Goal: Task Accomplishment & Management: Manage account settings

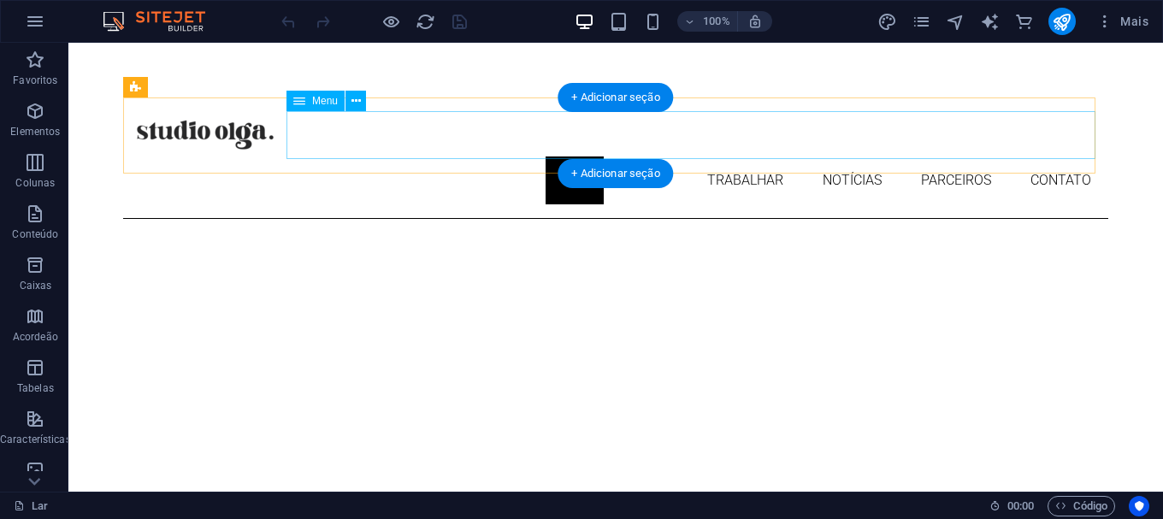
click at [551, 157] on nav "Lar Sobre Trabalhar Notícias Parceiros Contato" at bounding box center [615, 181] width 985 height 48
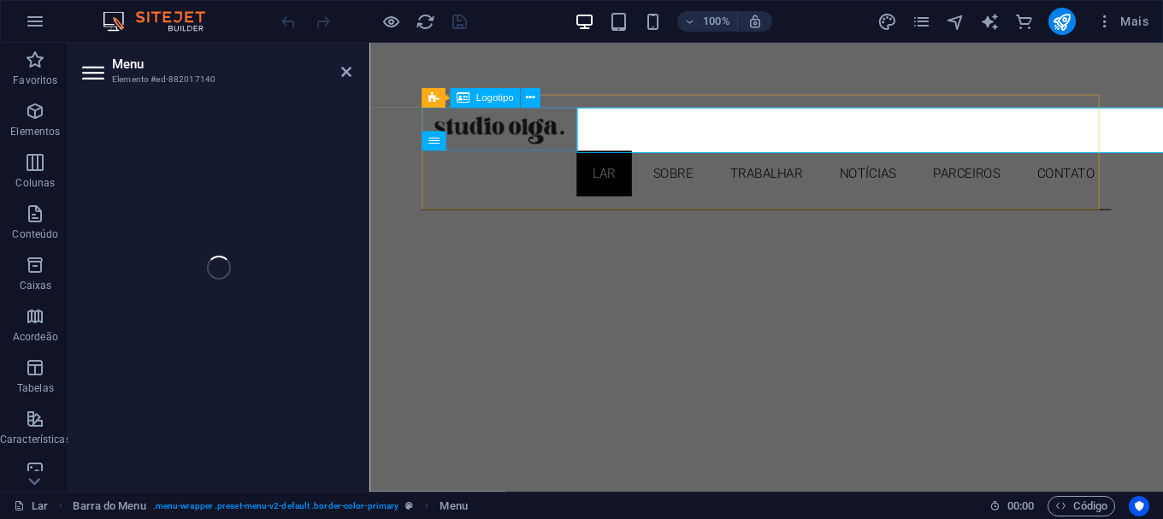
click at [560, 139] on div at bounding box center [787, 133] width 726 height 45
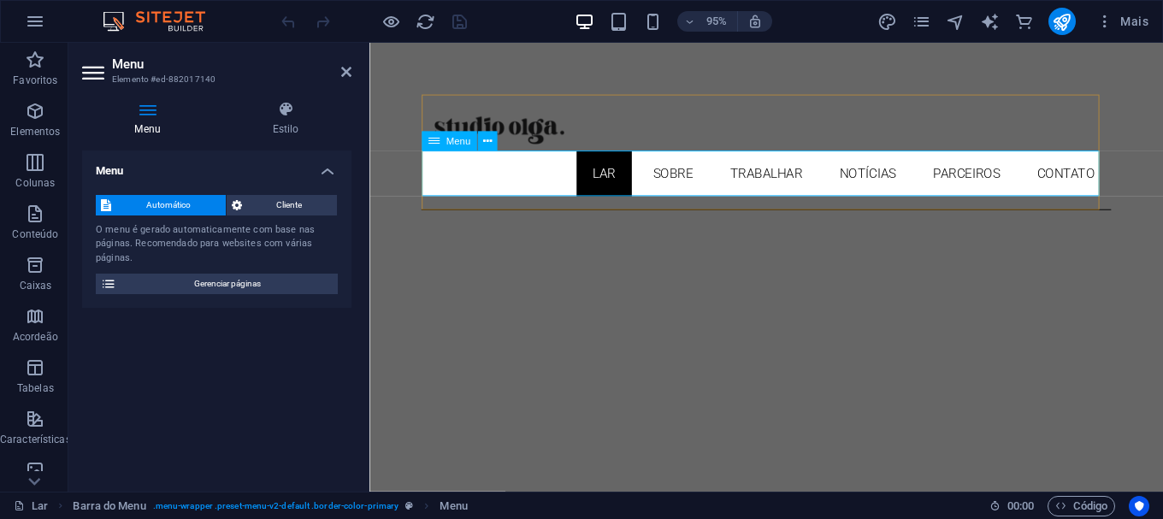
click at [601, 176] on nav "Lar Sobre Trabalhar Notícias Parceiros Contato" at bounding box center [787, 181] width 726 height 48
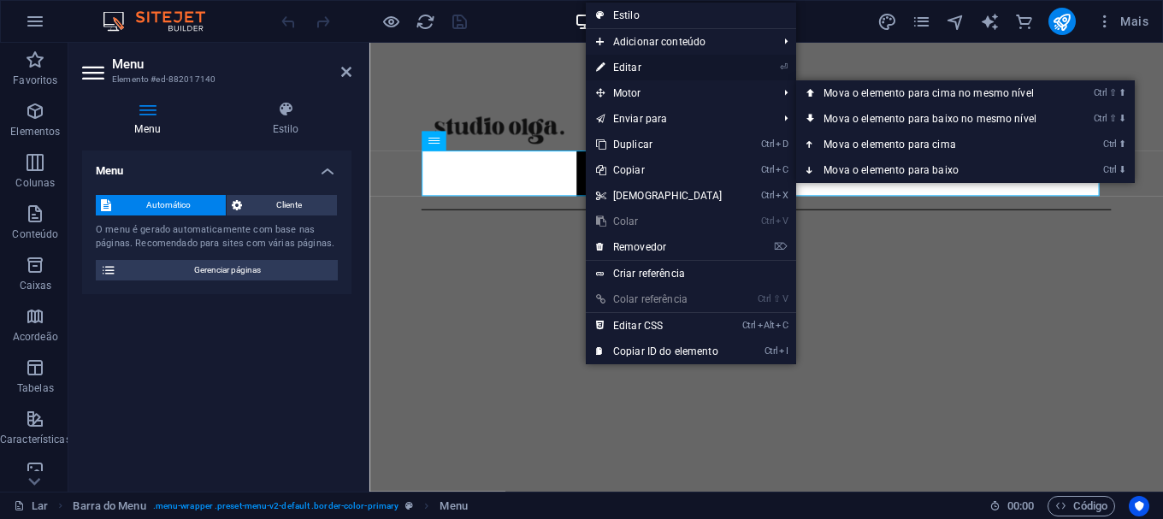
click at [624, 65] on font "Editar" at bounding box center [627, 68] width 28 height 12
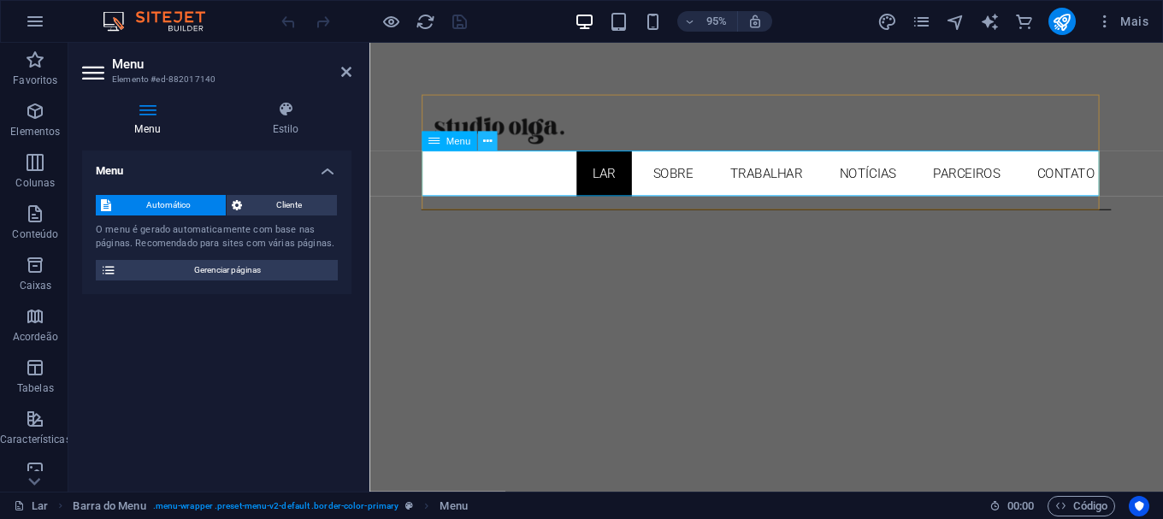
click at [485, 141] on icon at bounding box center [487, 141] width 9 height 17
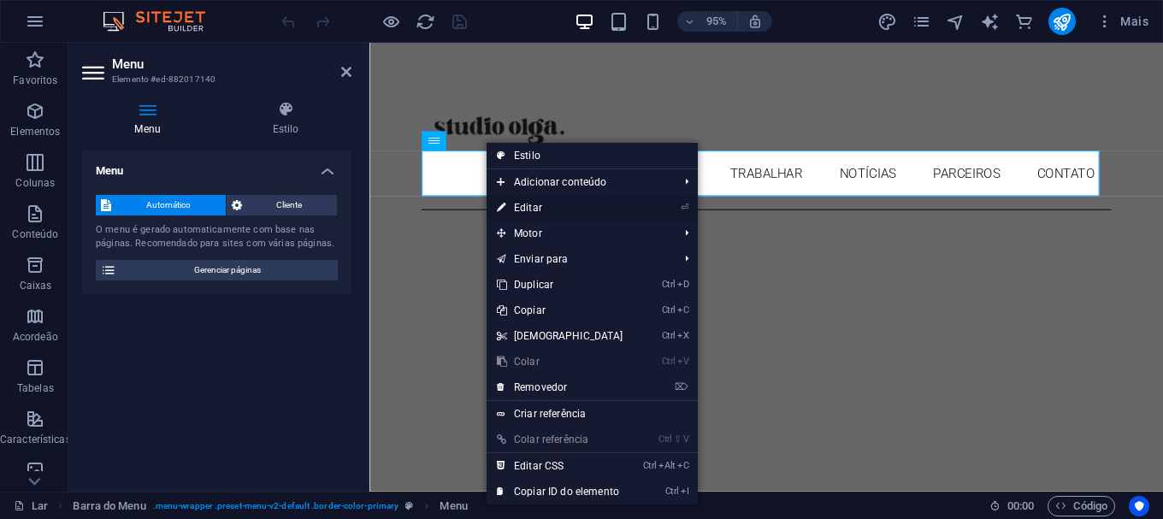
click at [524, 205] on font "Editar" at bounding box center [528, 208] width 28 height 12
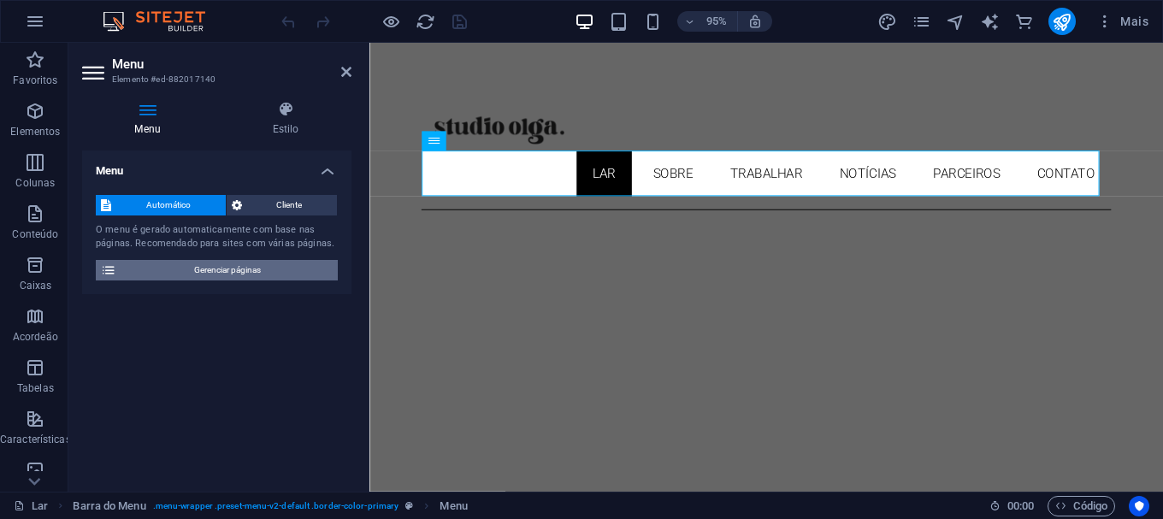
click at [204, 265] on font "Gerenciar páginas" at bounding box center [227, 269] width 67 height 9
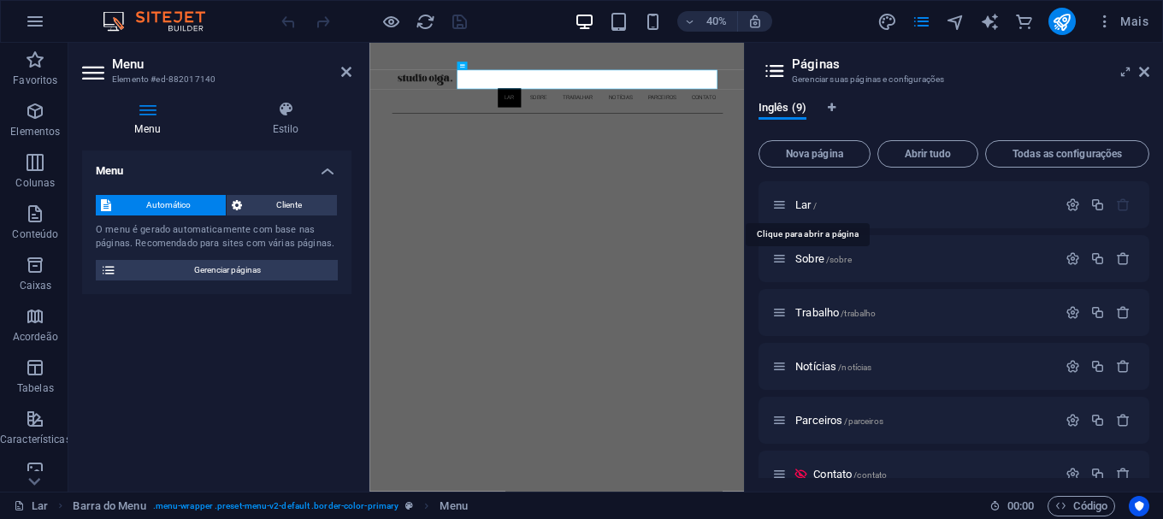
drag, startPoint x: 808, startPoint y: 203, endPoint x: 1004, endPoint y: 93, distance: 224.4
click at [1004, 93] on div "Inglês (9) Nova página Abrir tudo Todas as configurações Lar / Sobre /sobre Tra…" at bounding box center [954, 289] width 418 height 405
click at [772, 188] on icon at bounding box center [770, 189] width 9 height 10
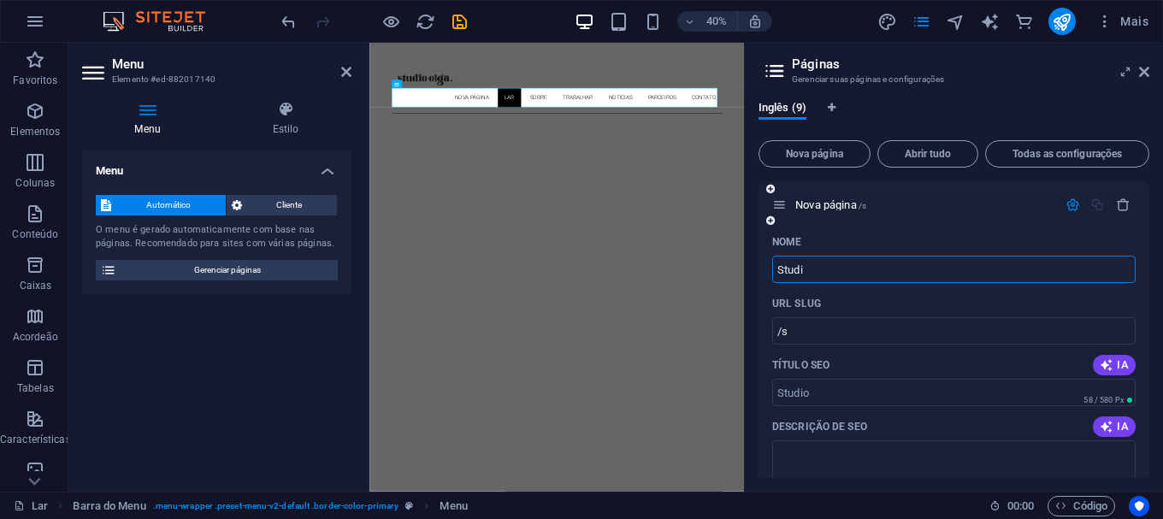
type input "Studio"
type input "/s"
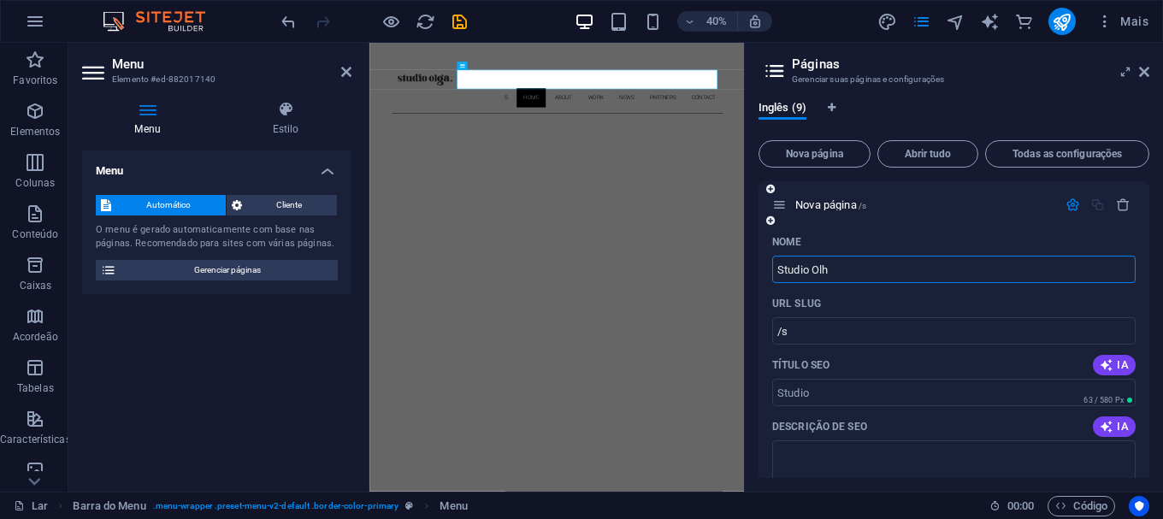
type input "Studio Olha"
type input "/studio"
click at [778, 268] on input "Studio Olha" at bounding box center [954, 269] width 364 height 27
type input "Studio Olha"
type input "/studio-olha"
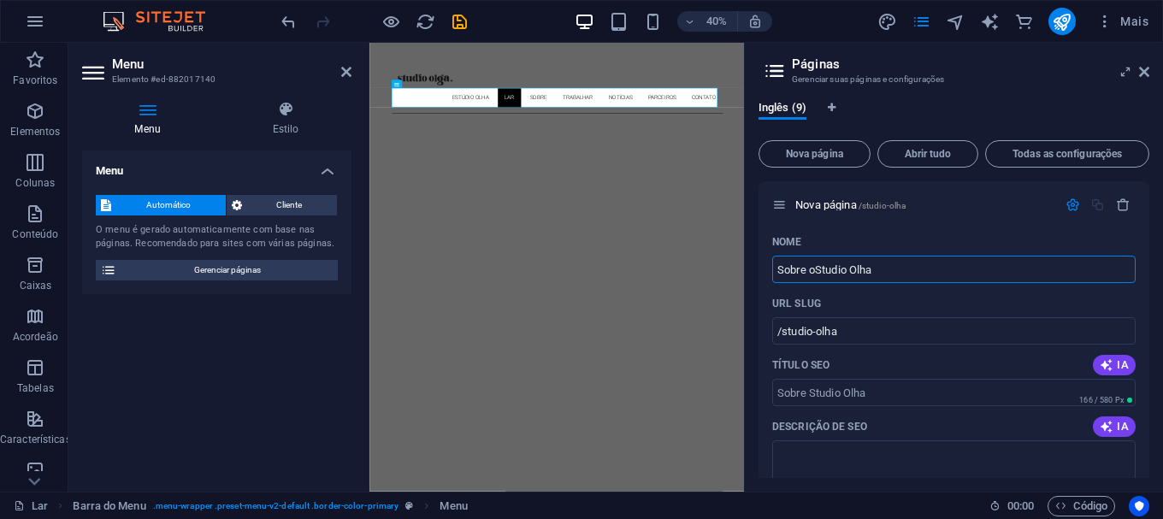
type input "Sobre o Studio Olha"
type input "/sobre-studio-olha"
type input "Sobre o Studio O"
type input "/sobre-o-studio-olha"
type input "Sobre o Studio Olga"
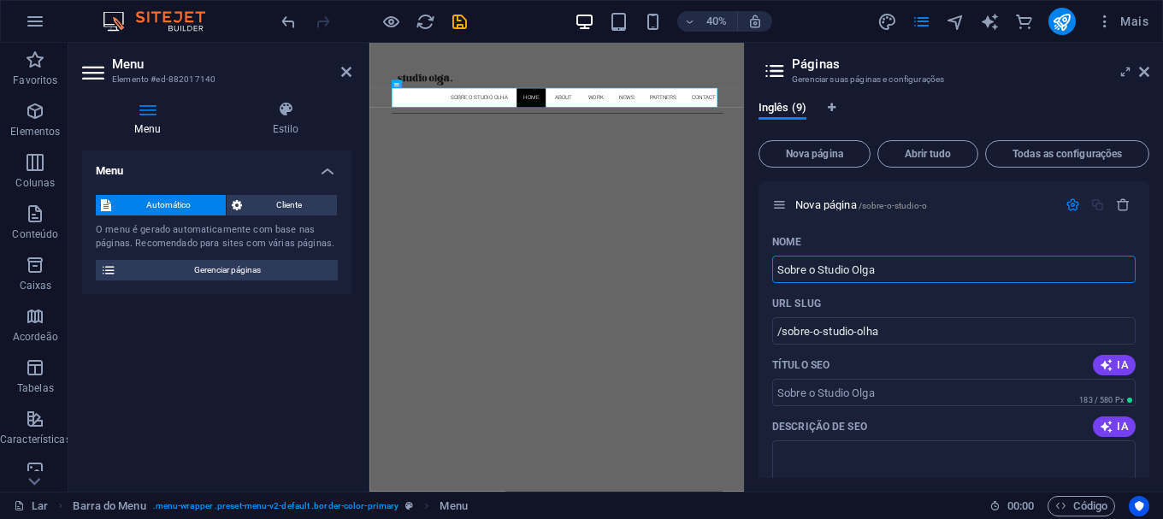
type input "/sobre-o-studio-o"
type input "Sobre o Studio Olga"
type input "/sobre-o-studio-[PERSON_NAME]"
drag, startPoint x: 1189, startPoint y: 313, endPoint x: 1128, endPoint y: 309, distance: 60.9
type input "Studio Olga"
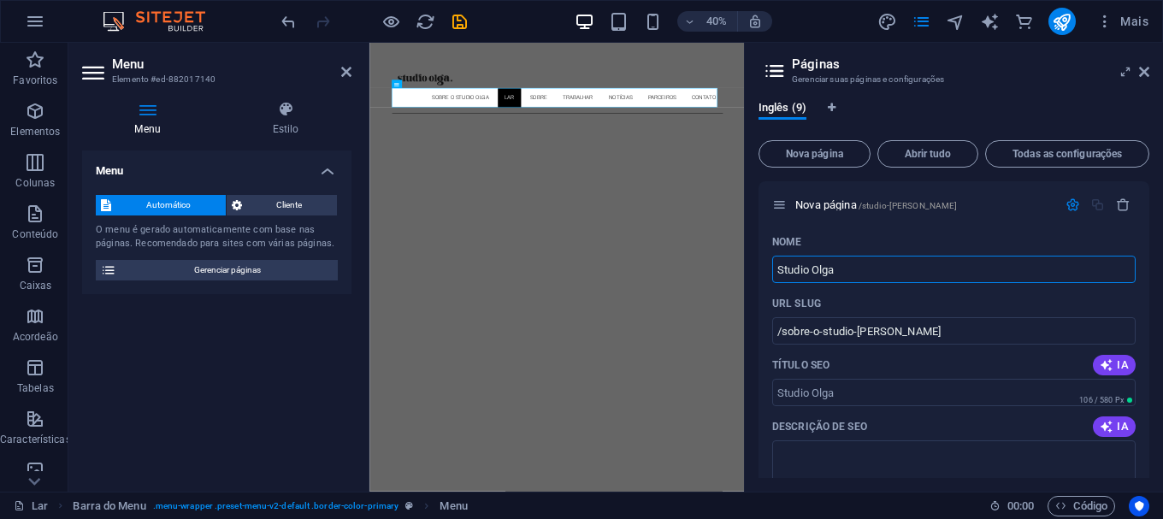
type input "/studio-[PERSON_NAME]"
type input "Studio Olga"
click at [1032, 91] on div "Inglês (9) Nova página Abrir tudo Todas as configurações Nova página /studio-[P…" at bounding box center [954, 289] width 418 height 405
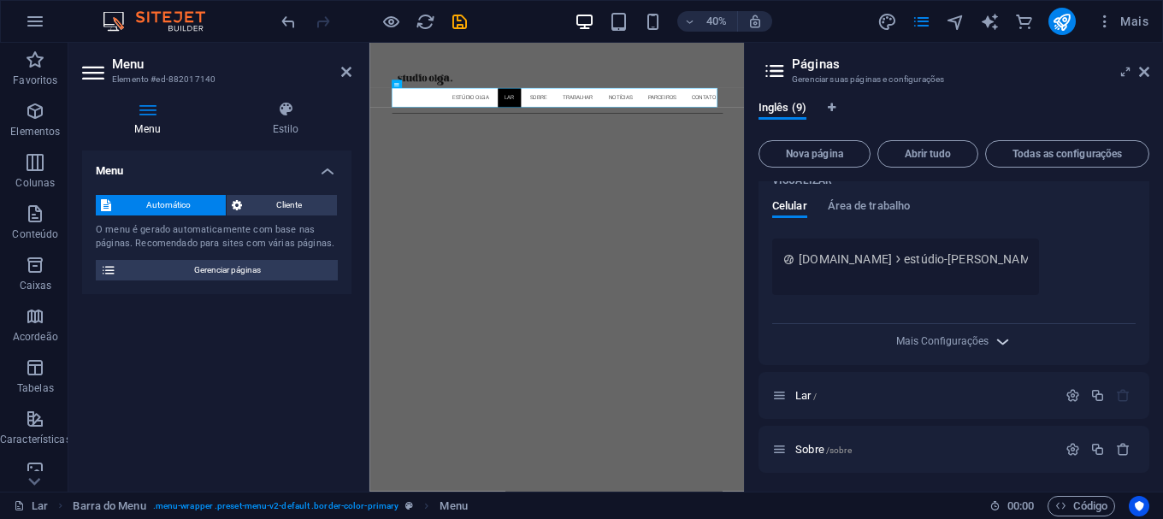
scroll to position [571, 0]
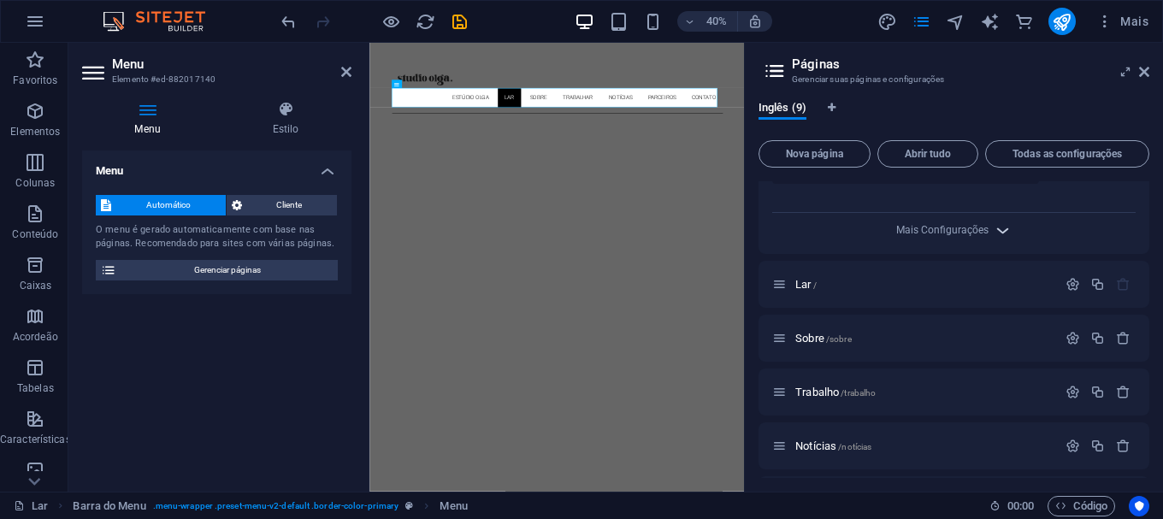
click at [997, 228] on icon "button" at bounding box center [1003, 231] width 20 height 20
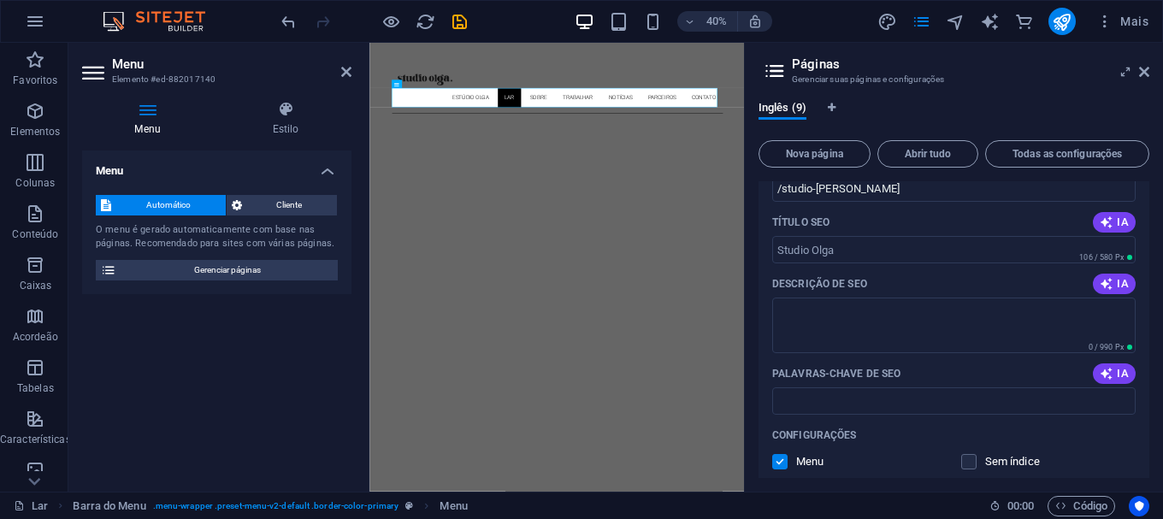
scroll to position [0, 0]
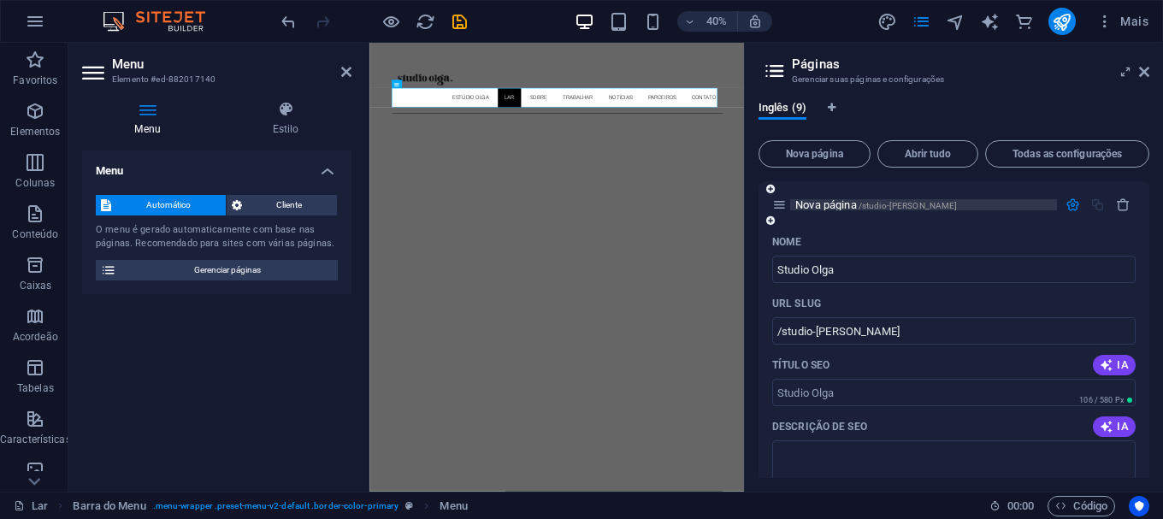
click at [833, 204] on font "Nova página" at bounding box center [827, 204] width 62 height 13
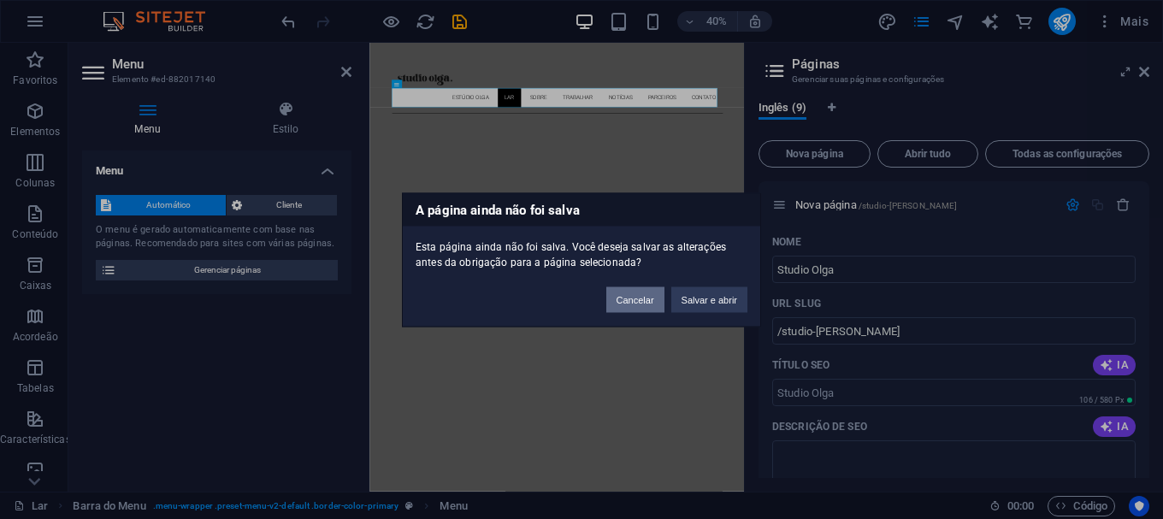
click at [623, 300] on font "Cancelar" at bounding box center [636, 299] width 38 height 10
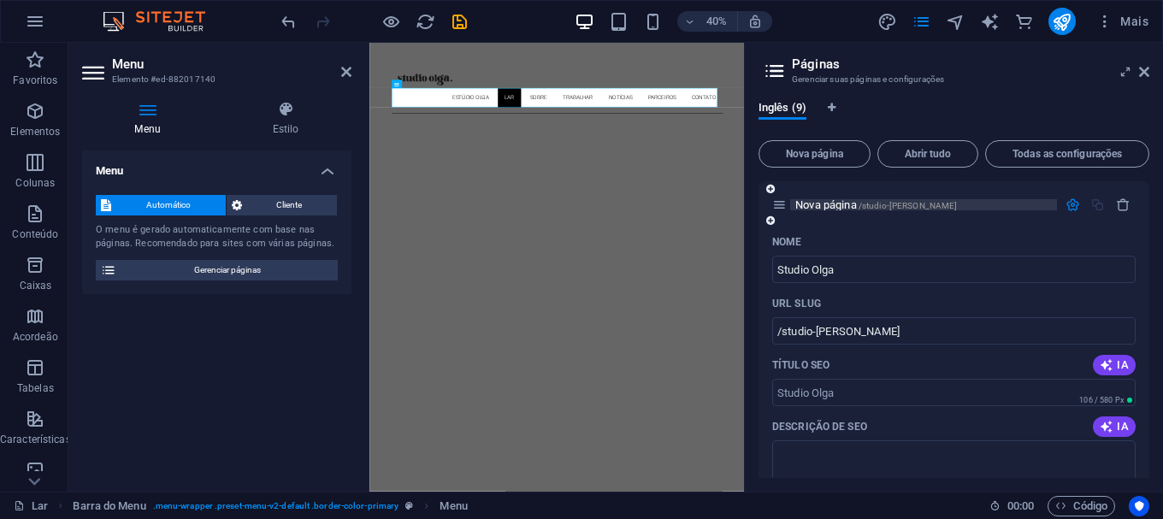
click at [843, 204] on font "Nova página" at bounding box center [827, 204] width 62 height 13
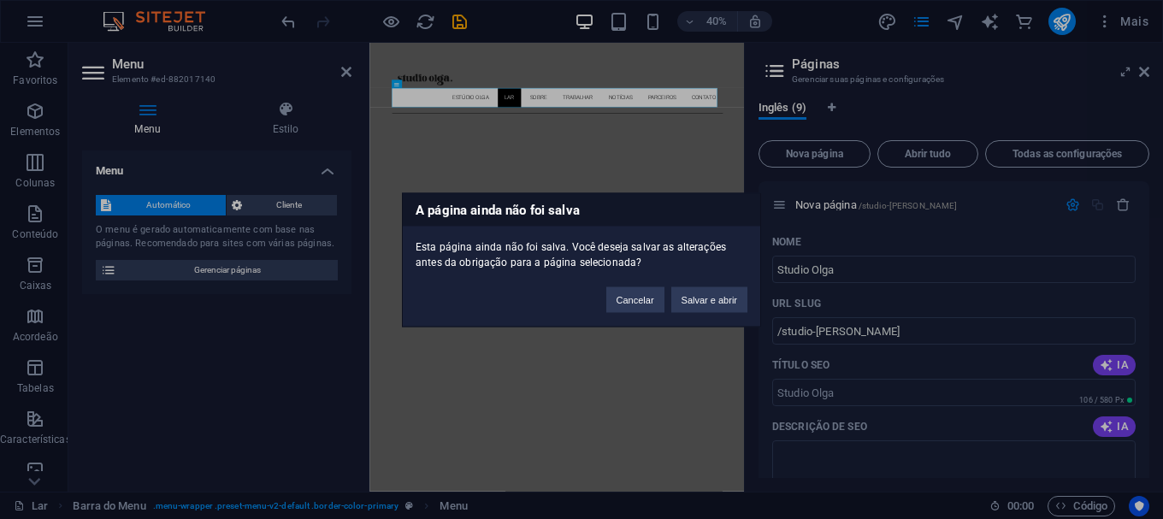
click at [709, 299] on font "Salvar e abrir" at bounding box center [710, 299] width 56 height 10
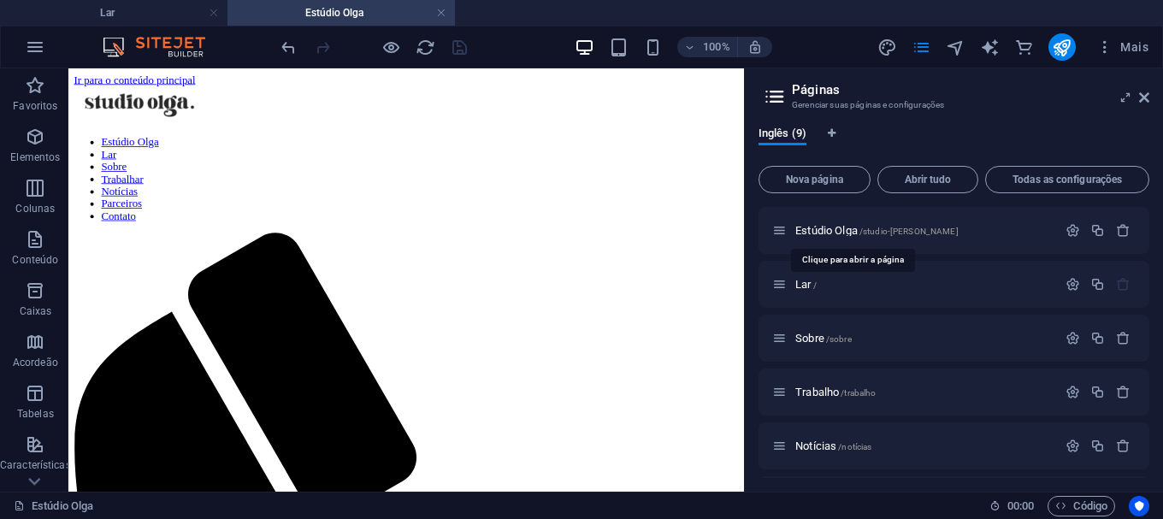
drag, startPoint x: 832, startPoint y: 234, endPoint x: 837, endPoint y: 73, distance: 160.9
click at [837, 73] on header "Páginas Gerenciar suas páginas e configurações" at bounding box center [956, 90] width 388 height 44
click at [1117, 285] on icon "button" at bounding box center [1123, 284] width 15 height 15
click at [770, 264] on icon at bounding box center [770, 268] width 9 height 10
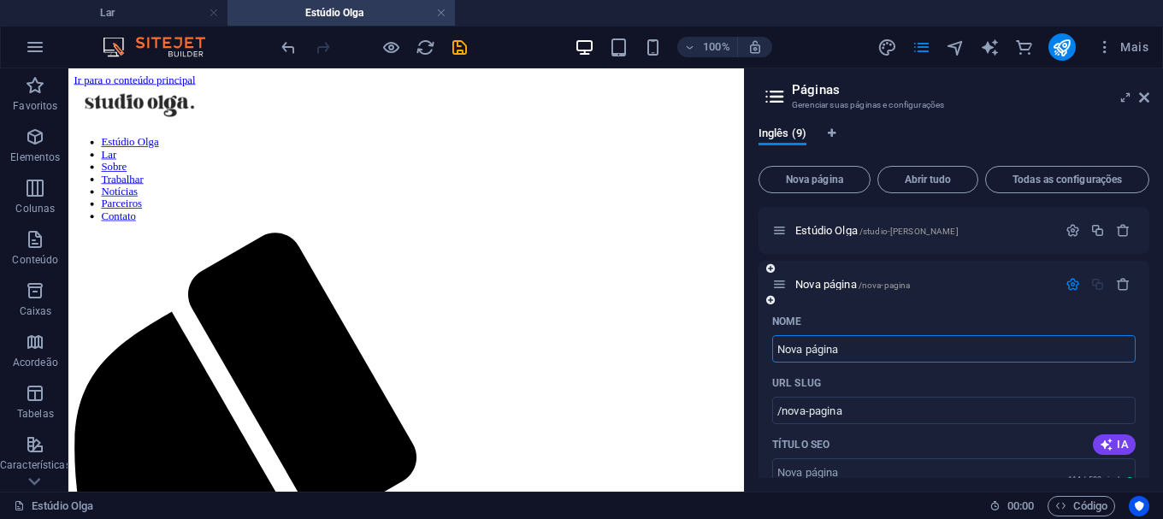
click at [845, 350] on input "Nova página" at bounding box center [954, 348] width 364 height 27
drag, startPoint x: 818, startPoint y: 347, endPoint x: 777, endPoint y: 347, distance: 41.1
click at [777, 347] on input "Nova página" at bounding box center [954, 348] width 364 height 27
click at [1003, 100] on h3 "Gerenciar suas páginas e configurações" at bounding box center [953, 105] width 323 height 15
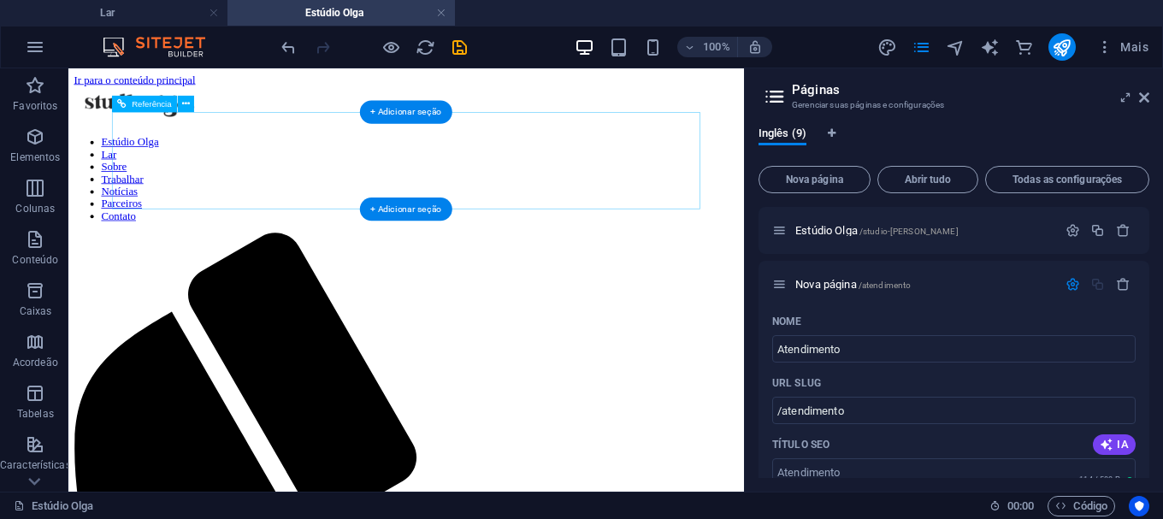
type input "Atendimento"
type input "/atendimento"
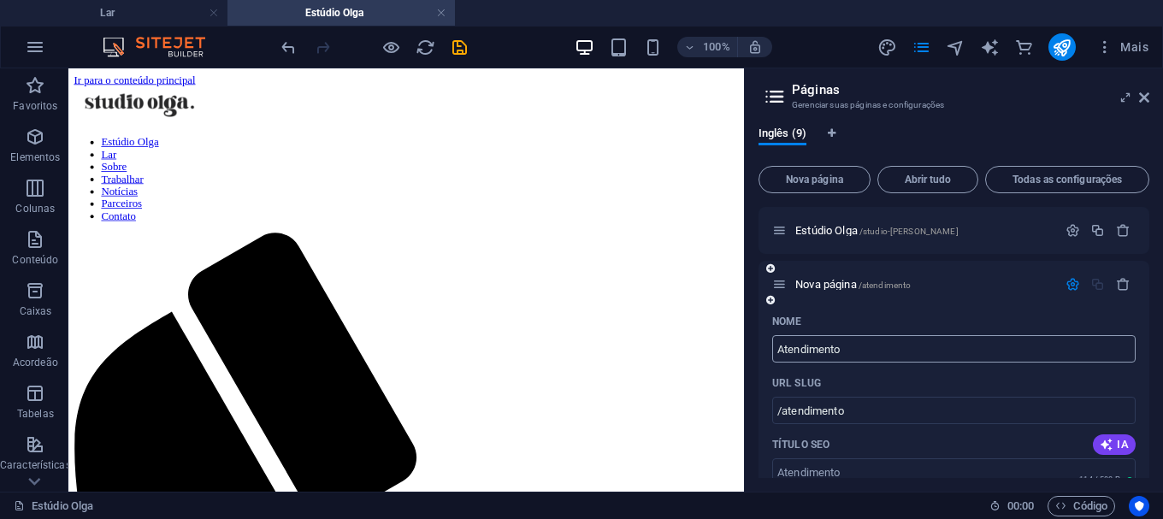
click at [836, 353] on input "Atendimento" at bounding box center [954, 348] width 364 height 27
click at [861, 342] on input "Atendimento" at bounding box center [954, 348] width 364 height 27
drag, startPoint x: 857, startPoint y: 352, endPoint x: 767, endPoint y: 351, distance: 89.8
type input "c"
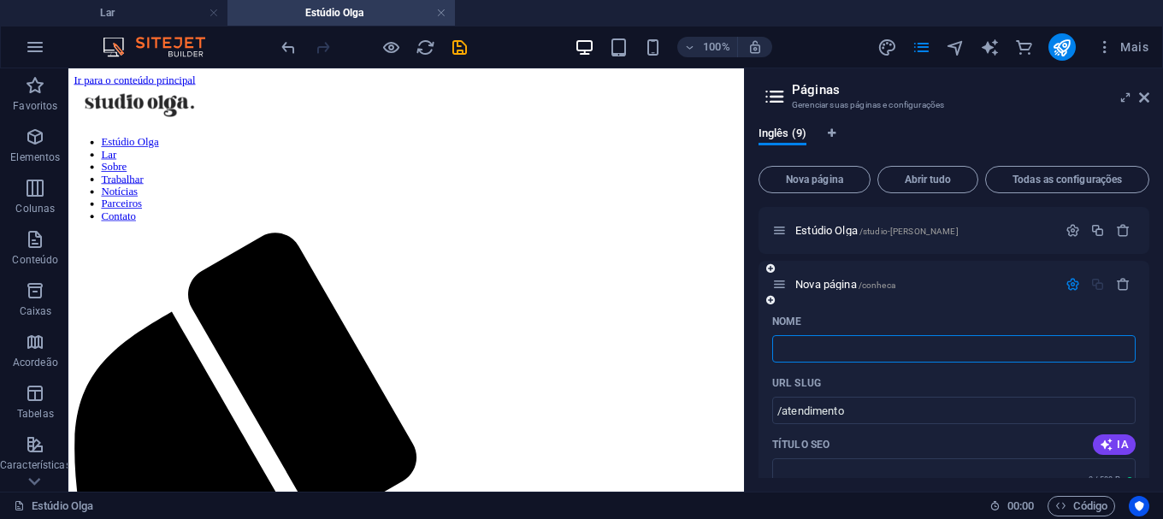
type input "/conheca"
type input "/"
type input "M"
type input "/m"
type input "M"
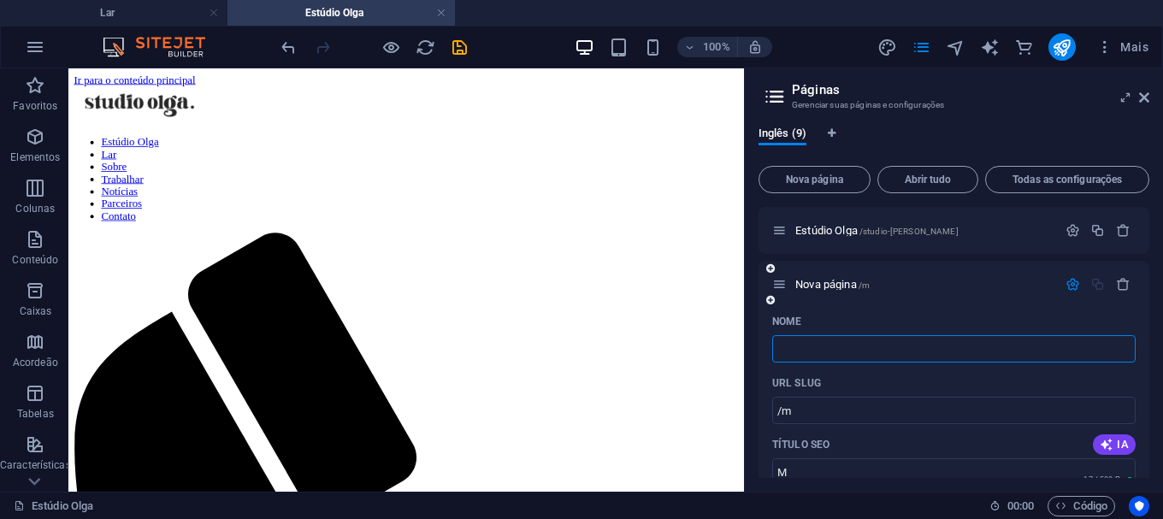
type input "/"
type input "Projetos"
type input "/projetos"
type input "Projetos"
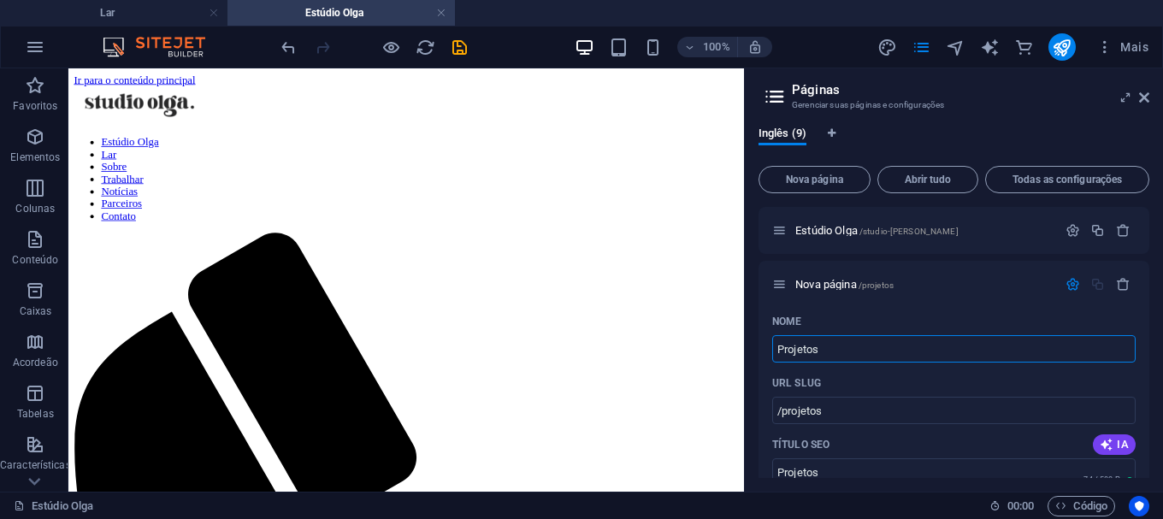
drag, startPoint x: 886, startPoint y: 176, endPoint x: 867, endPoint y: 180, distance: 20.0
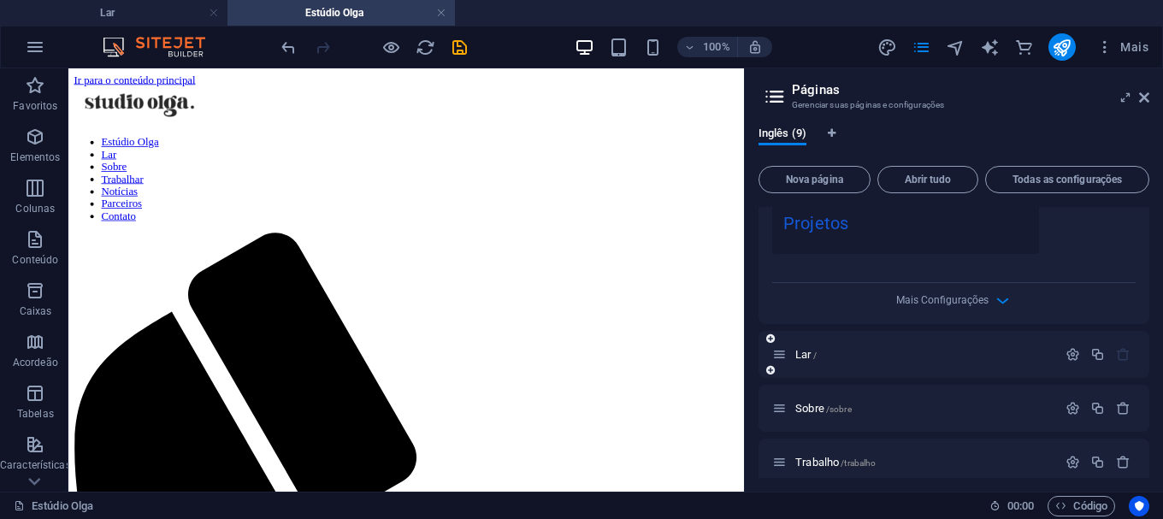
scroll to position [684, 0]
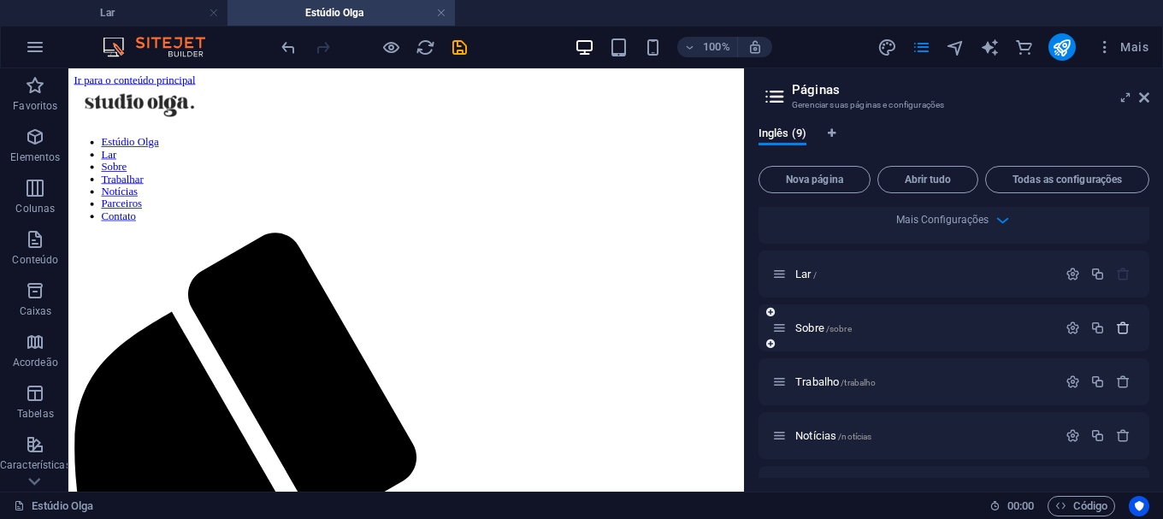
click at [1121, 328] on icon "button" at bounding box center [1123, 328] width 15 height 15
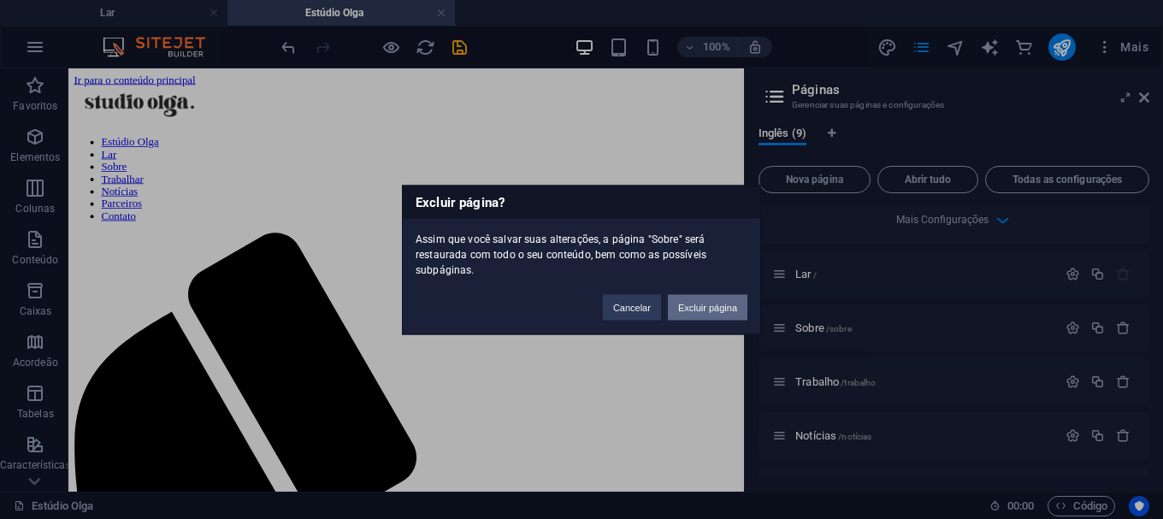
click at [693, 305] on font "Excluir página" at bounding box center [707, 307] width 59 height 10
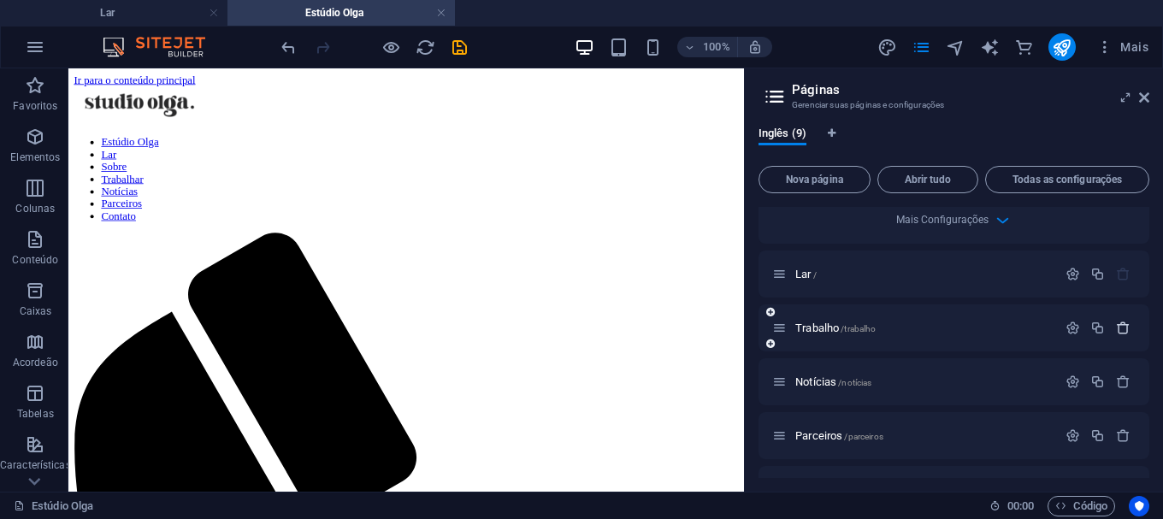
click at [1124, 330] on icon "button" at bounding box center [1123, 328] width 15 height 15
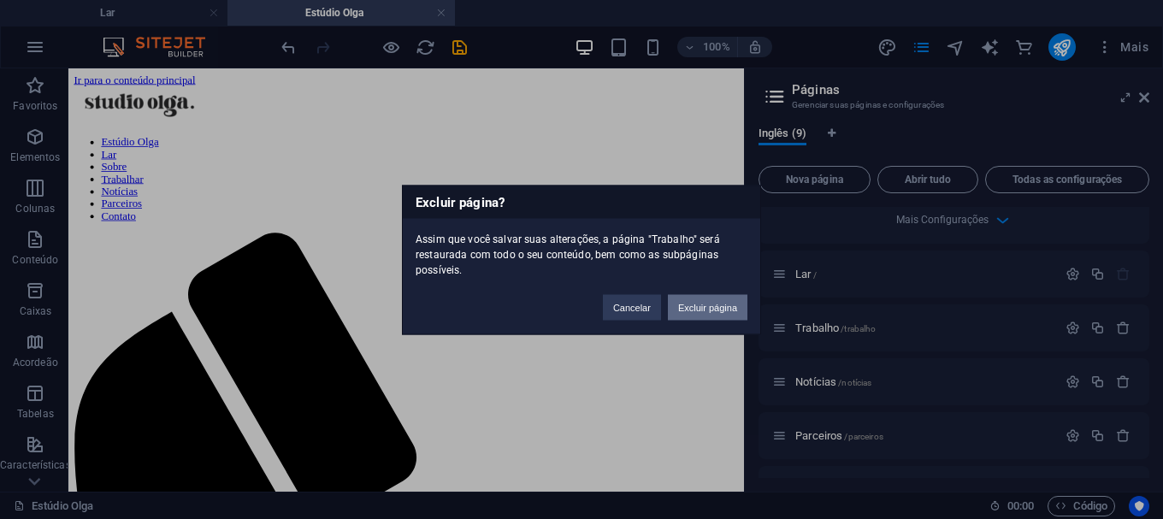
drag, startPoint x: 707, startPoint y: 302, endPoint x: 776, endPoint y: 281, distance: 72.5
click at [707, 302] on font "Excluir página" at bounding box center [707, 307] width 59 height 10
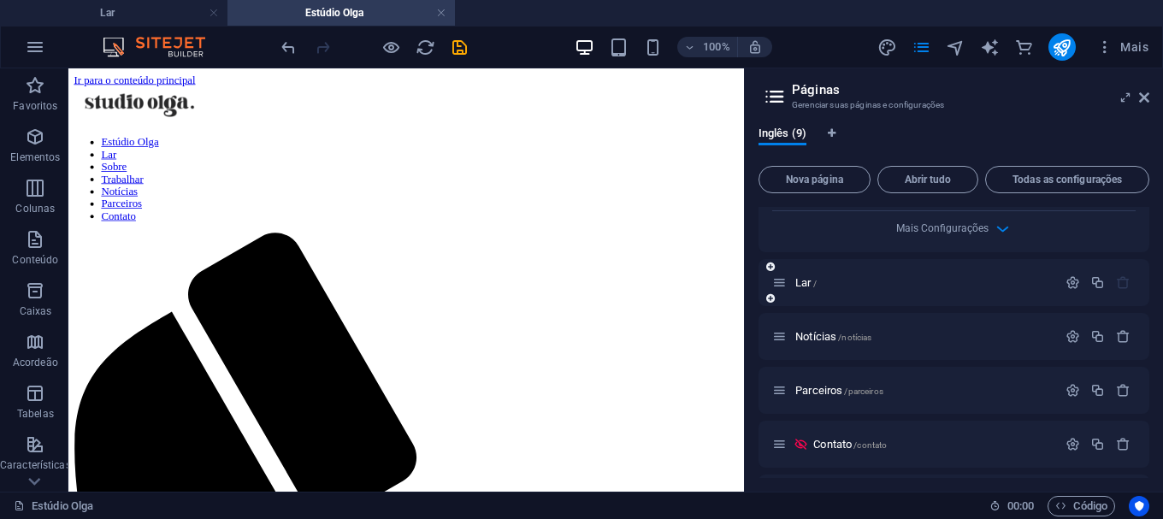
scroll to position [663, 0]
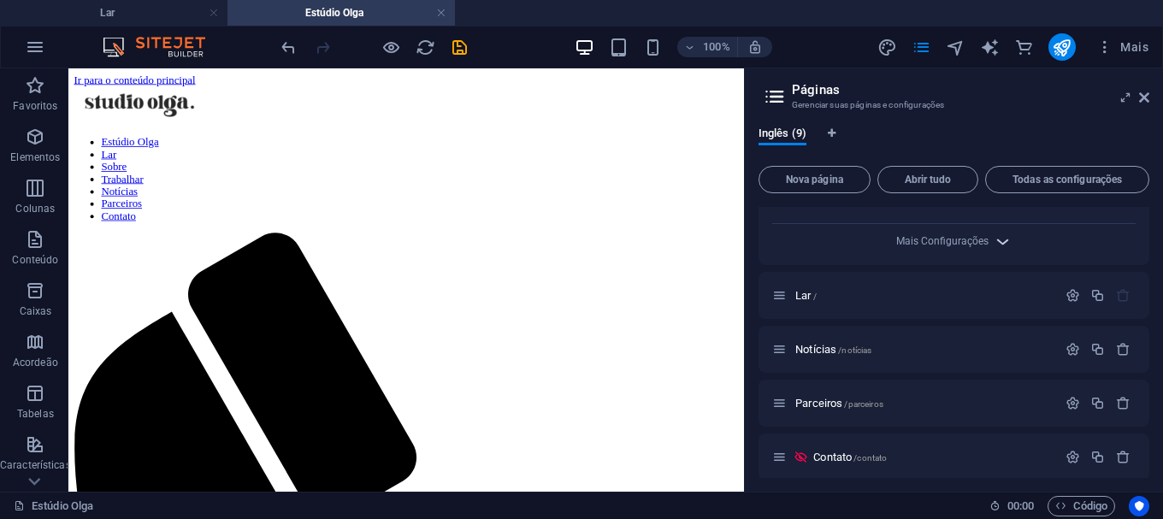
click at [1003, 243] on icon "button" at bounding box center [1003, 242] width 20 height 20
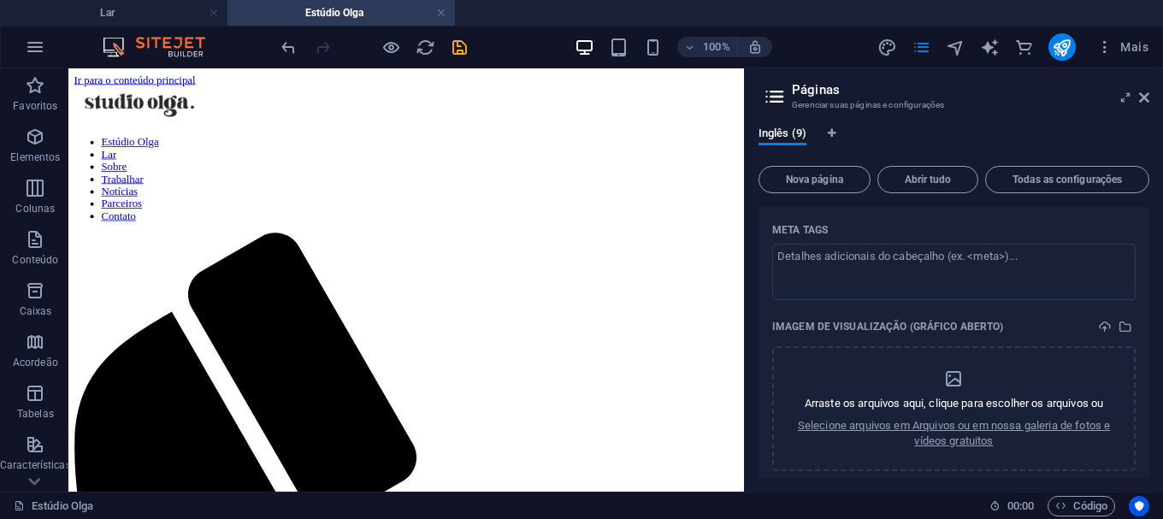
click at [463, 50] on icon "salvar" at bounding box center [460, 48] width 20 height 20
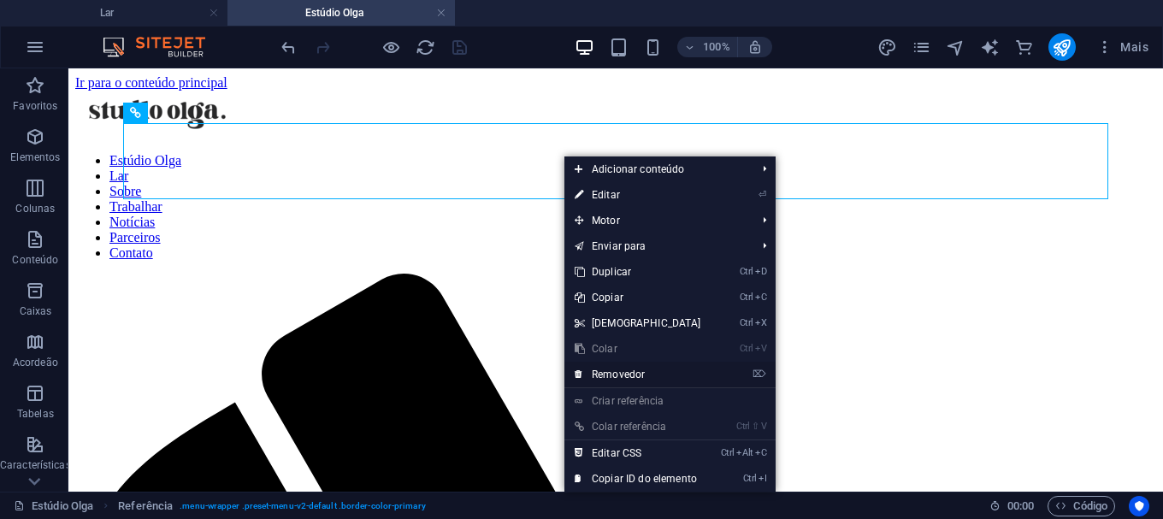
click at [612, 376] on font "Removedor" at bounding box center [618, 375] width 53 height 12
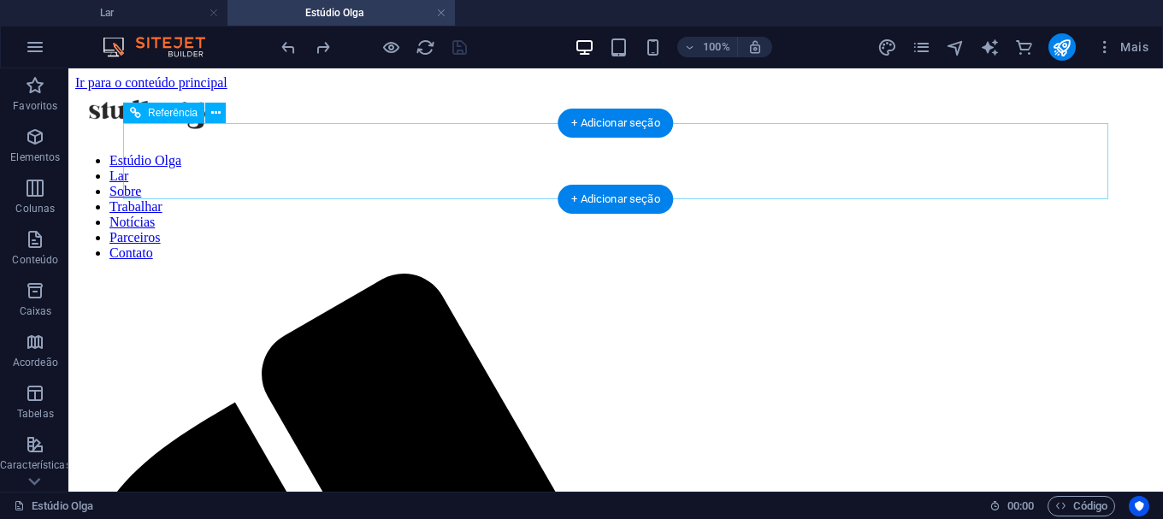
click at [572, 154] on nav "Estúdio [PERSON_NAME] Sobre Trabalhar Notícias Parceiros Contato" at bounding box center [615, 207] width 1081 height 108
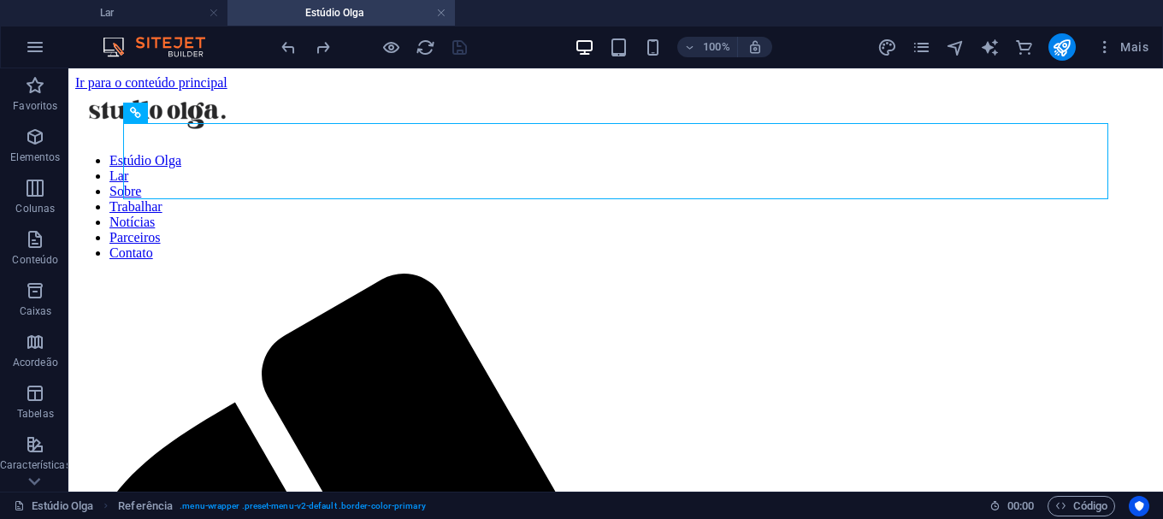
click at [183, 36] on div "100% Mais" at bounding box center [582, 47] width 1162 height 41
click at [109, 44] on img at bounding box center [162, 47] width 128 height 21
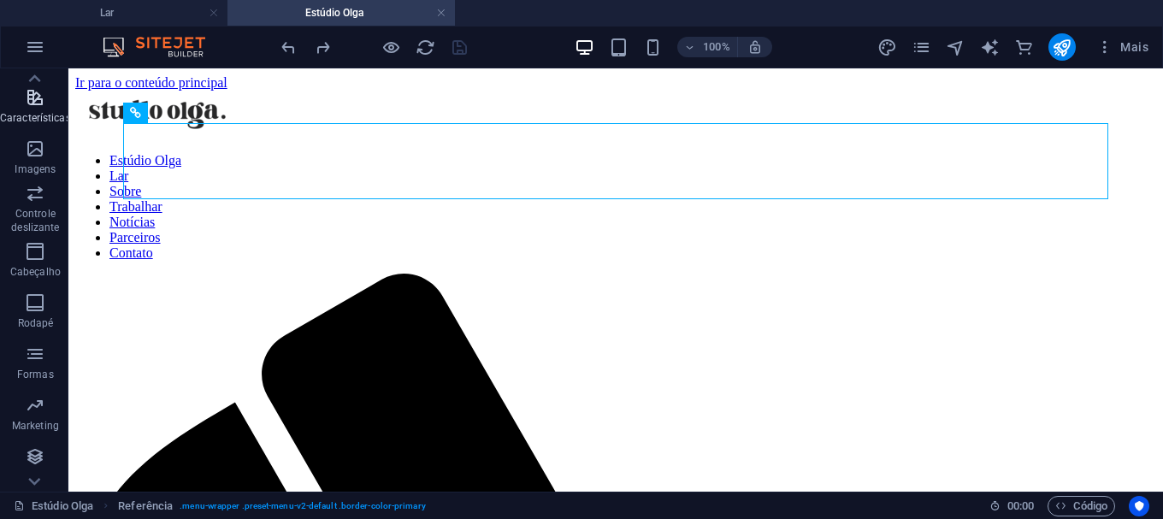
scroll to position [398, 0]
click at [346, 10] on font "Estúdio Olga" at bounding box center [334, 13] width 58 height 12
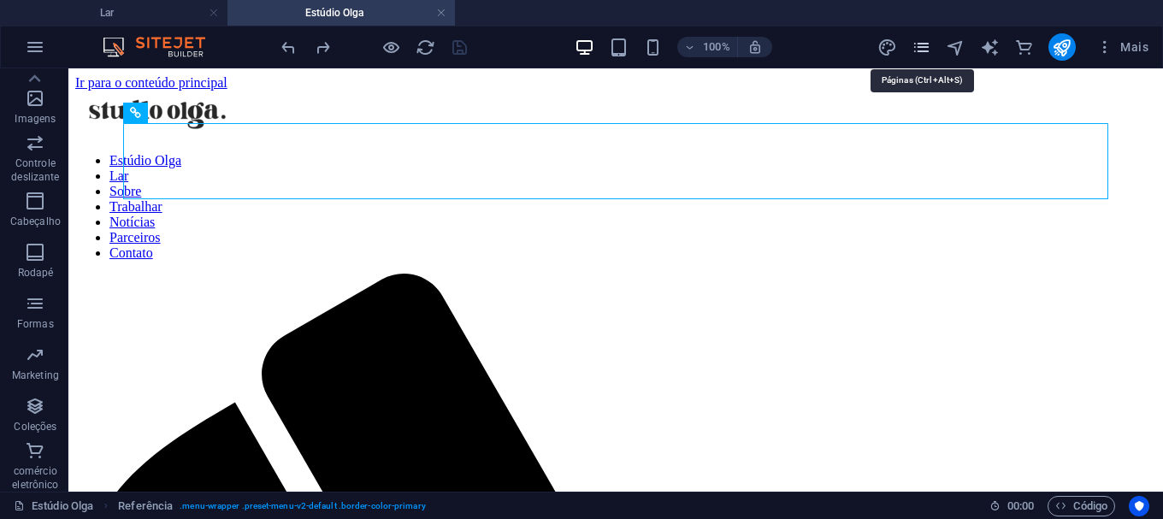
click at [922, 45] on icon "páginas" at bounding box center [922, 48] width 20 height 20
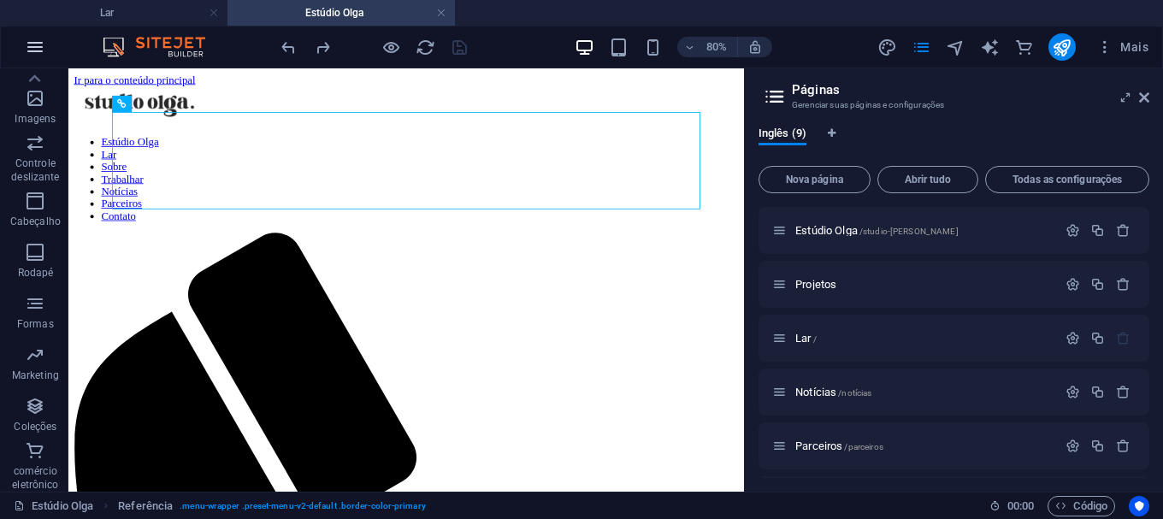
click at [36, 42] on icon "button" at bounding box center [35, 47] width 21 height 21
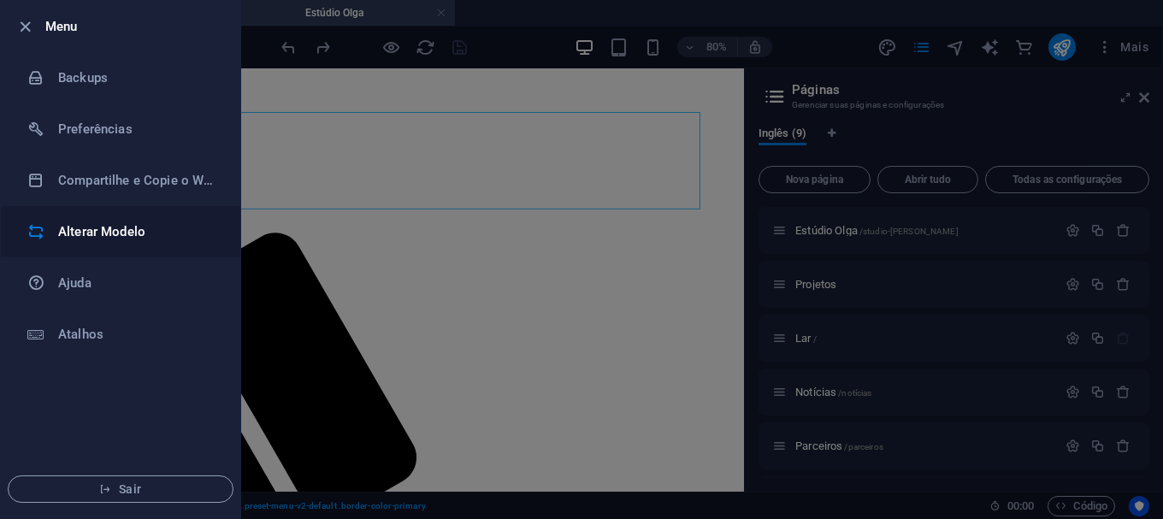
click at [106, 240] on h6 "Alterar Modelo" at bounding box center [137, 232] width 158 height 21
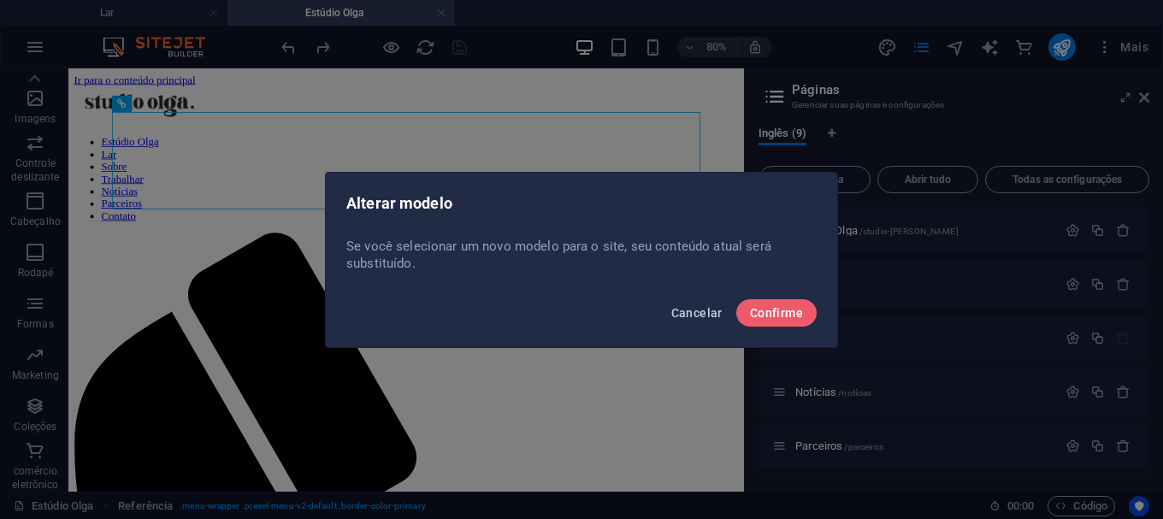
click at [705, 306] on font "Cancelar" at bounding box center [697, 313] width 51 height 14
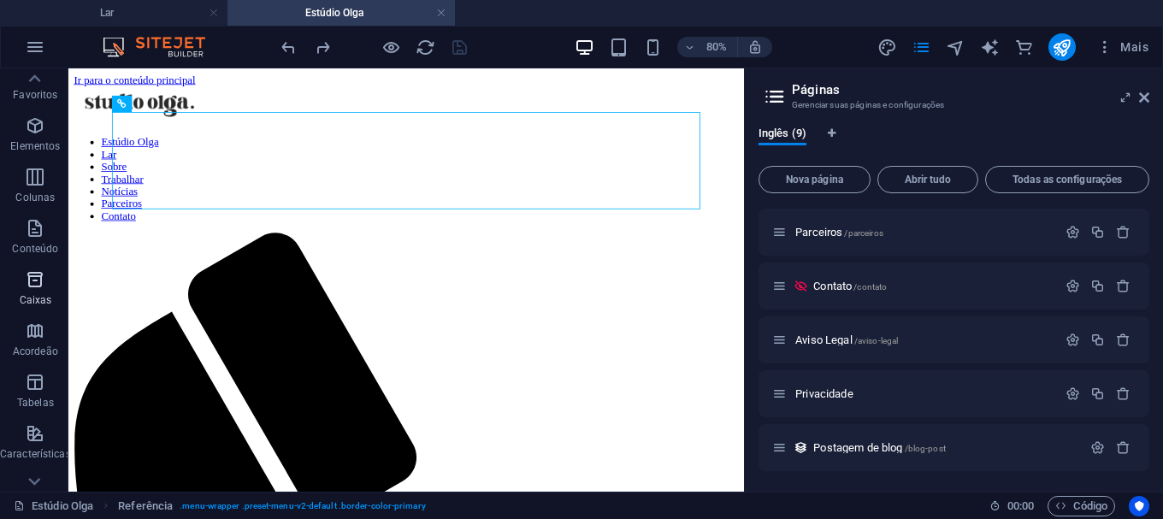
scroll to position [0, 0]
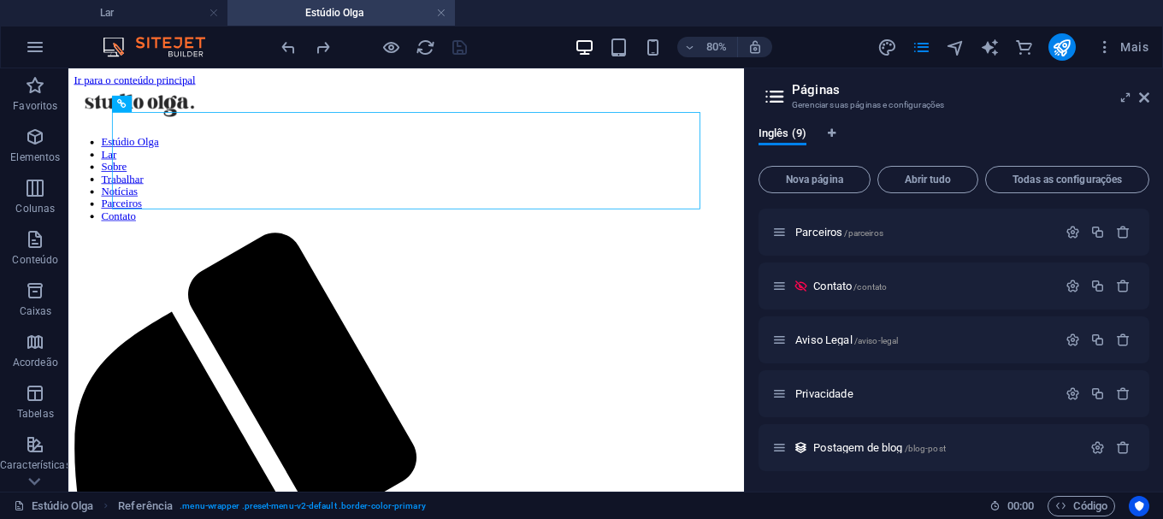
click at [175, 42] on img at bounding box center [162, 47] width 128 height 21
drag, startPoint x: 452, startPoint y: 12, endPoint x: 436, endPoint y: 12, distance: 15.4
click at [436, 12] on link at bounding box center [441, 13] width 10 height 16
